Goal: Information Seeking & Learning: Learn about a topic

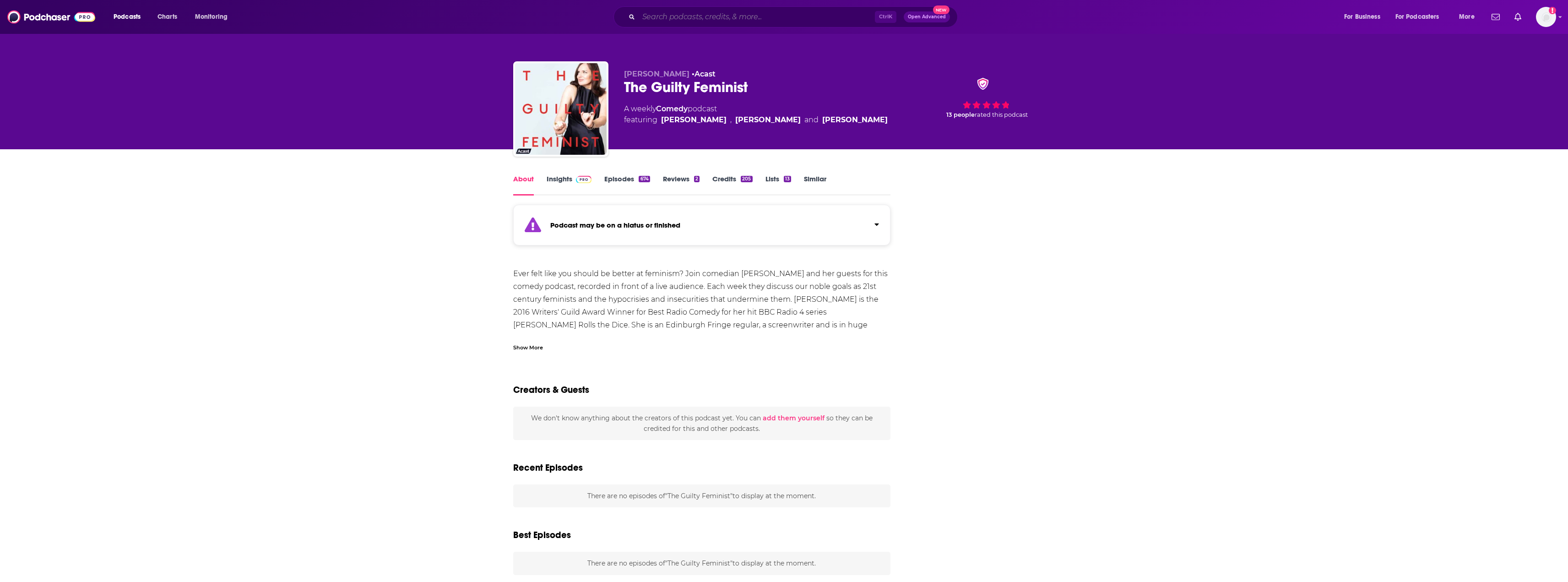
click at [787, 14] on input "Search podcasts, credits, & more..." at bounding box center [756, 17] width 236 height 15
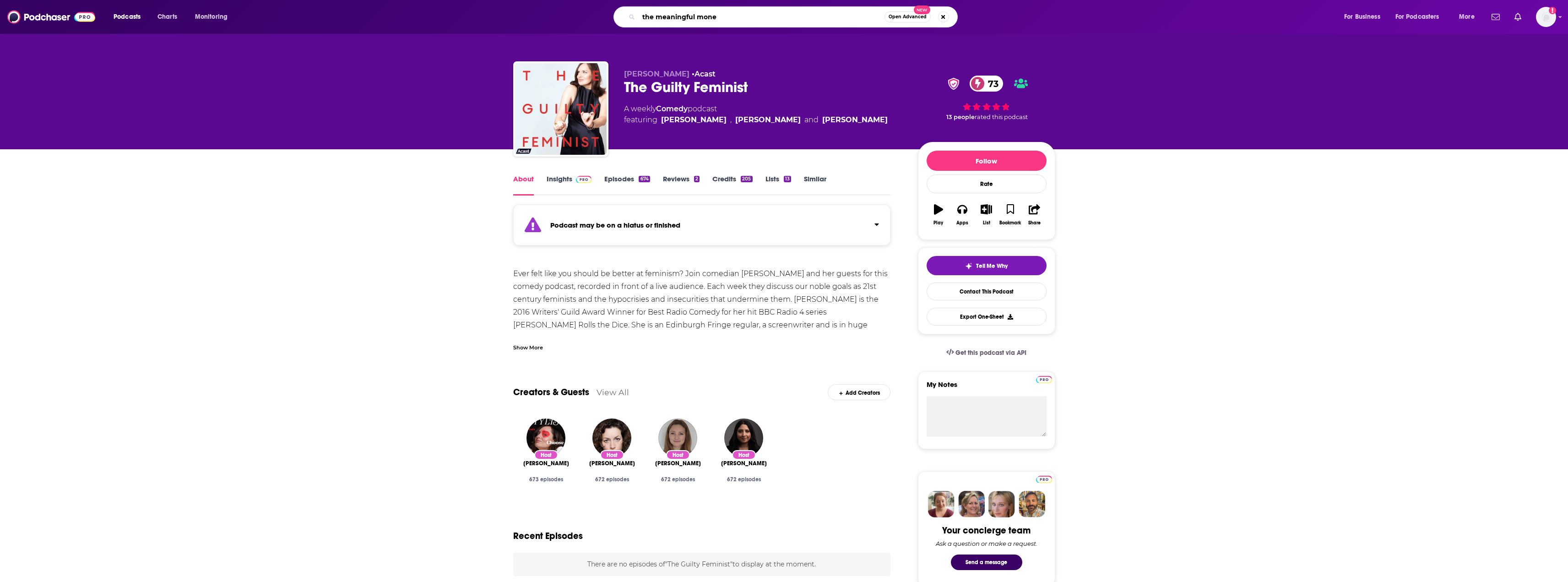
type input "the meaningful money"
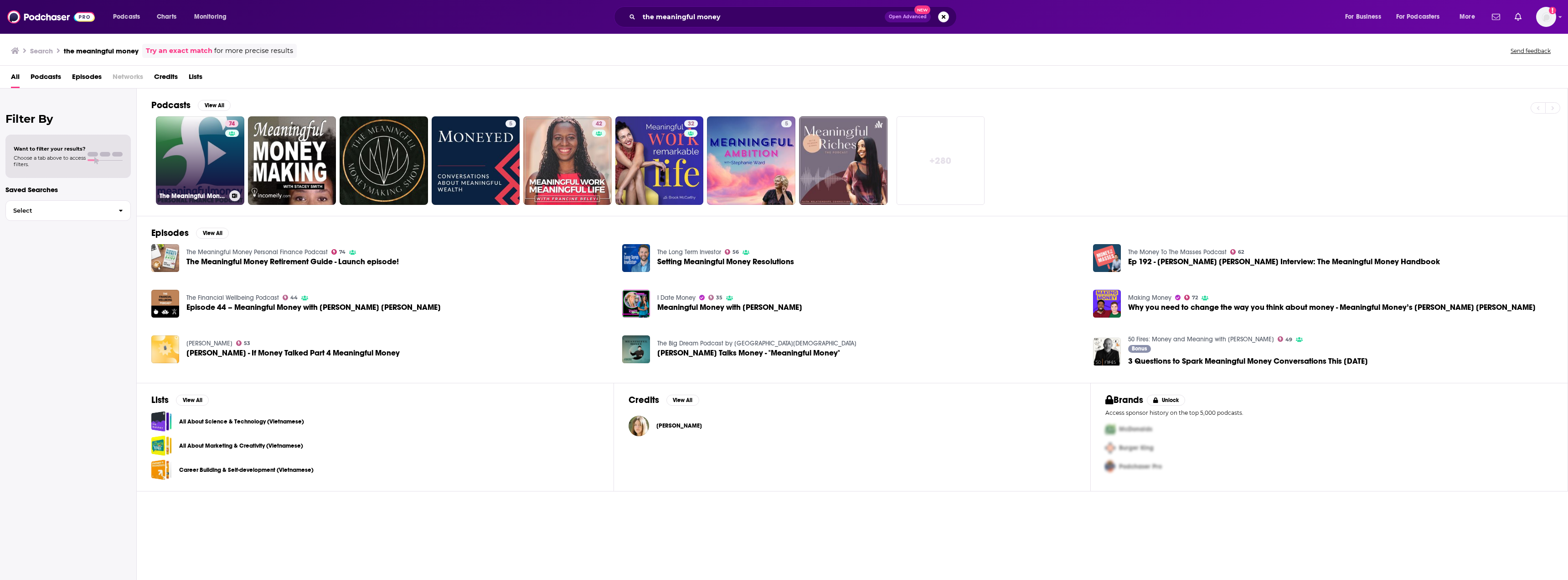
click at [226, 157] on div "74" at bounding box center [233, 155] width 16 height 70
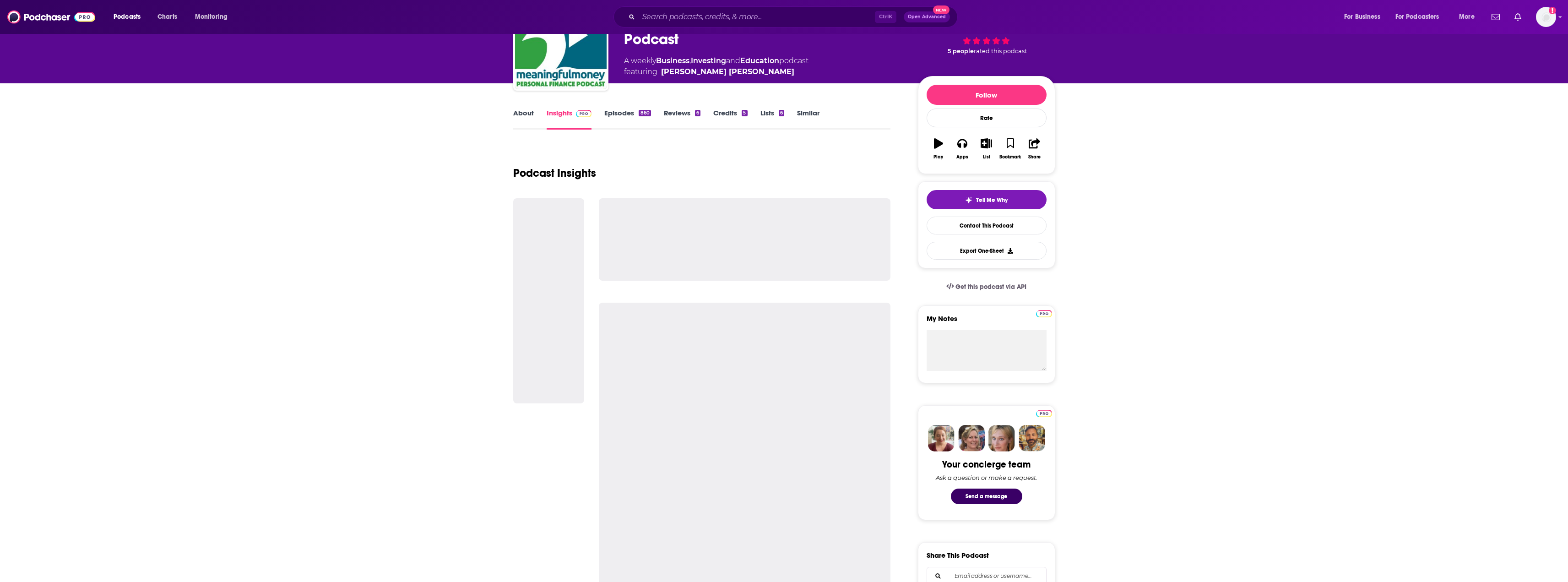
scroll to position [91, 0]
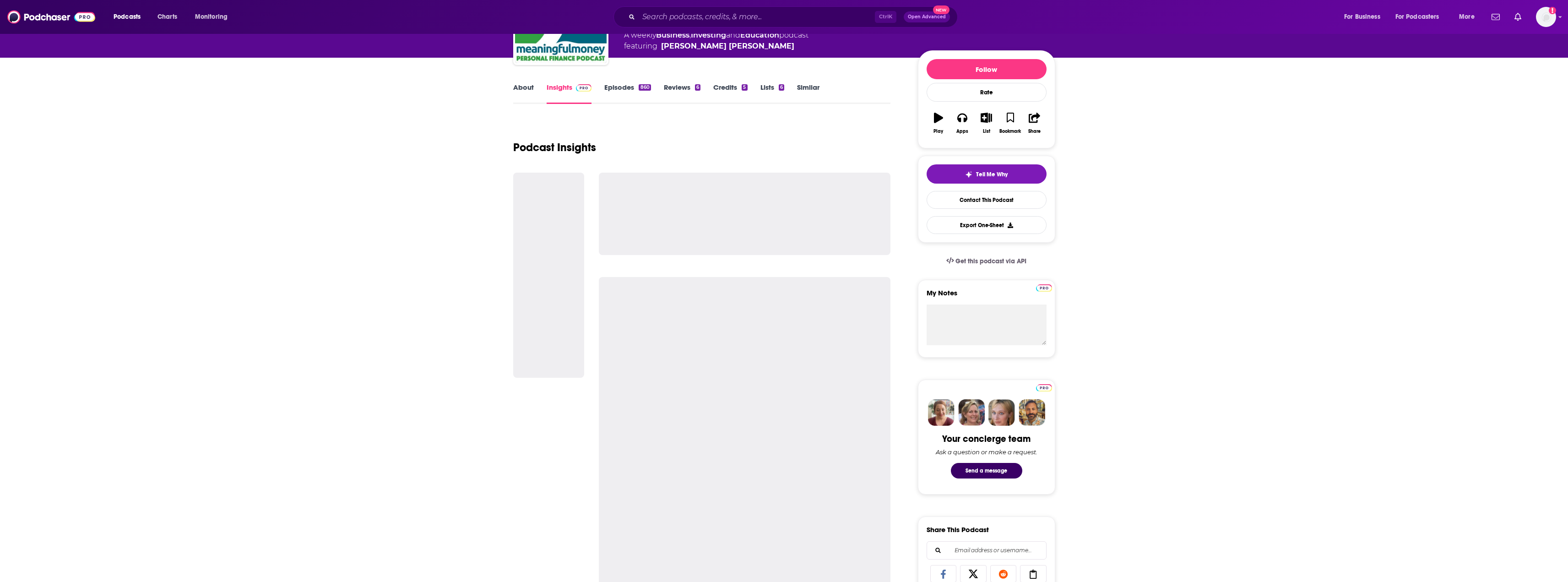
click at [606, 82] on div "About Insights Episodes 860 Reviews 6 Credits 5 Lists 6 Similar" at bounding box center [701, 92] width 378 height 23
click at [624, 89] on link "Episodes 860" at bounding box center [627, 93] width 46 height 21
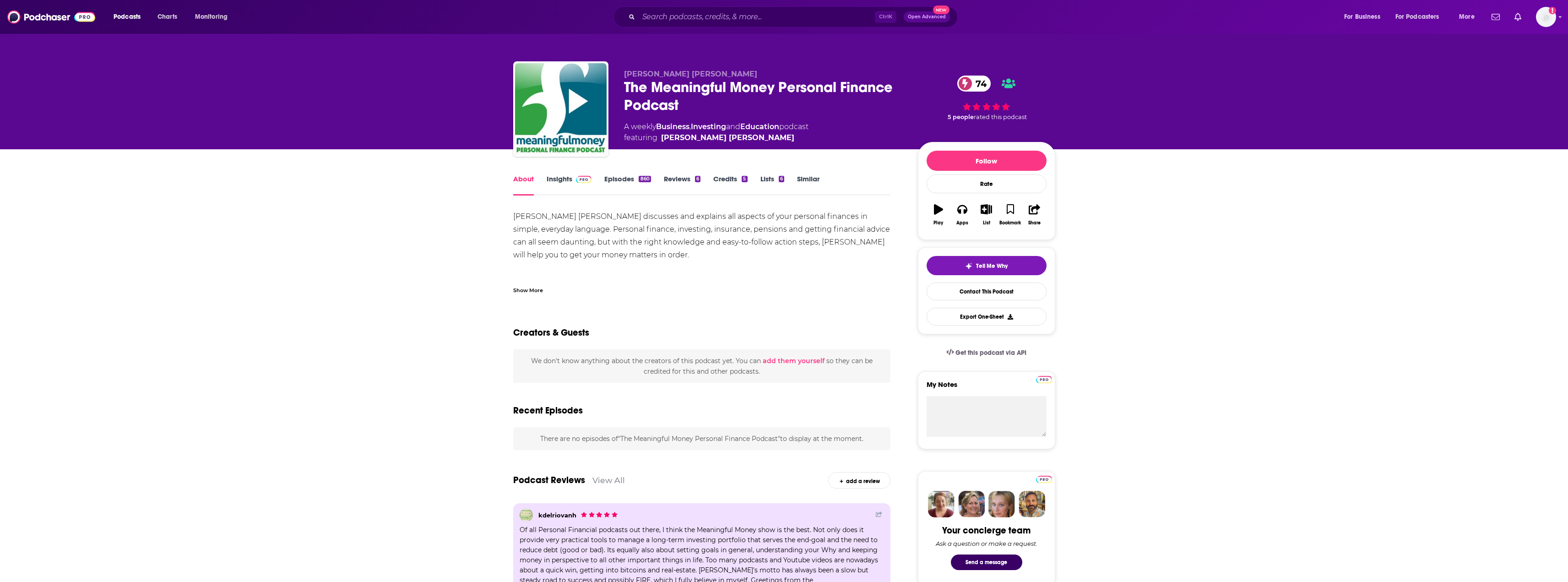
click at [561, 176] on link "Insights" at bounding box center [570, 184] width 45 height 21
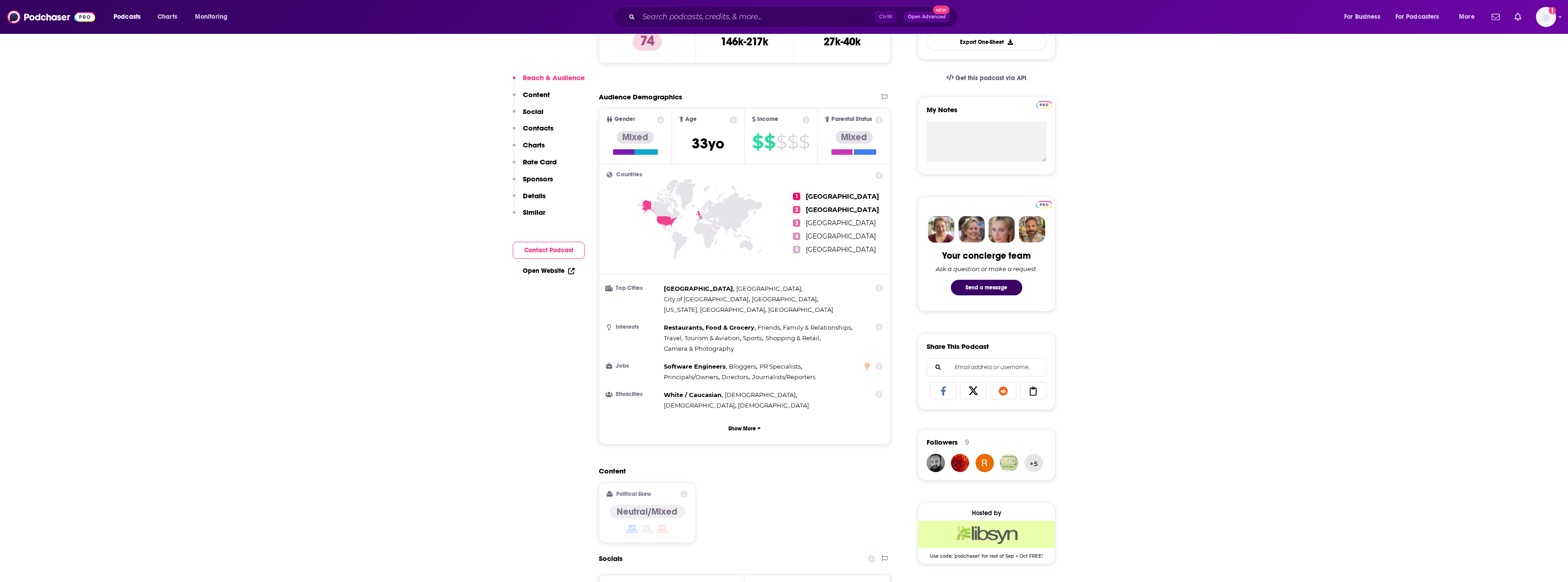
scroll to position [549, 0]
